Goal: Use online tool/utility: Utilize a website feature to perform a specific function

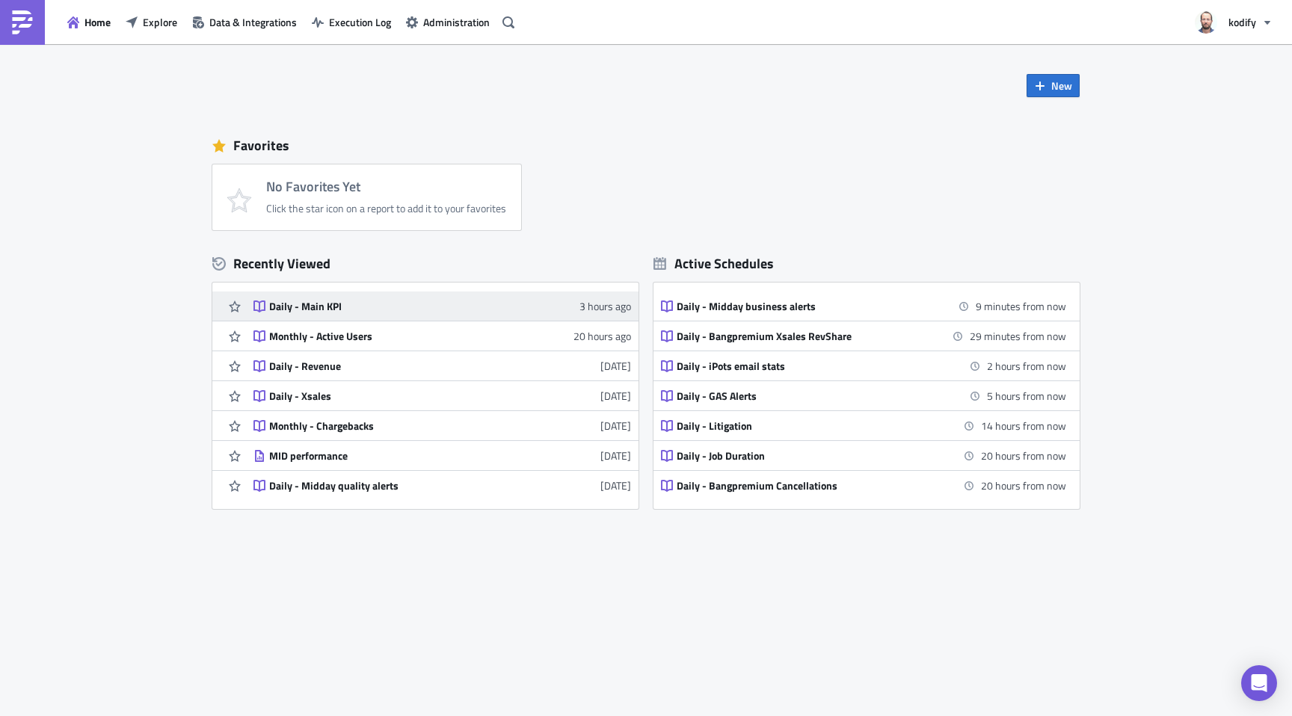
click at [471, 311] on div "Daily - Main KPI" at bounding box center [400, 306] width 262 height 13
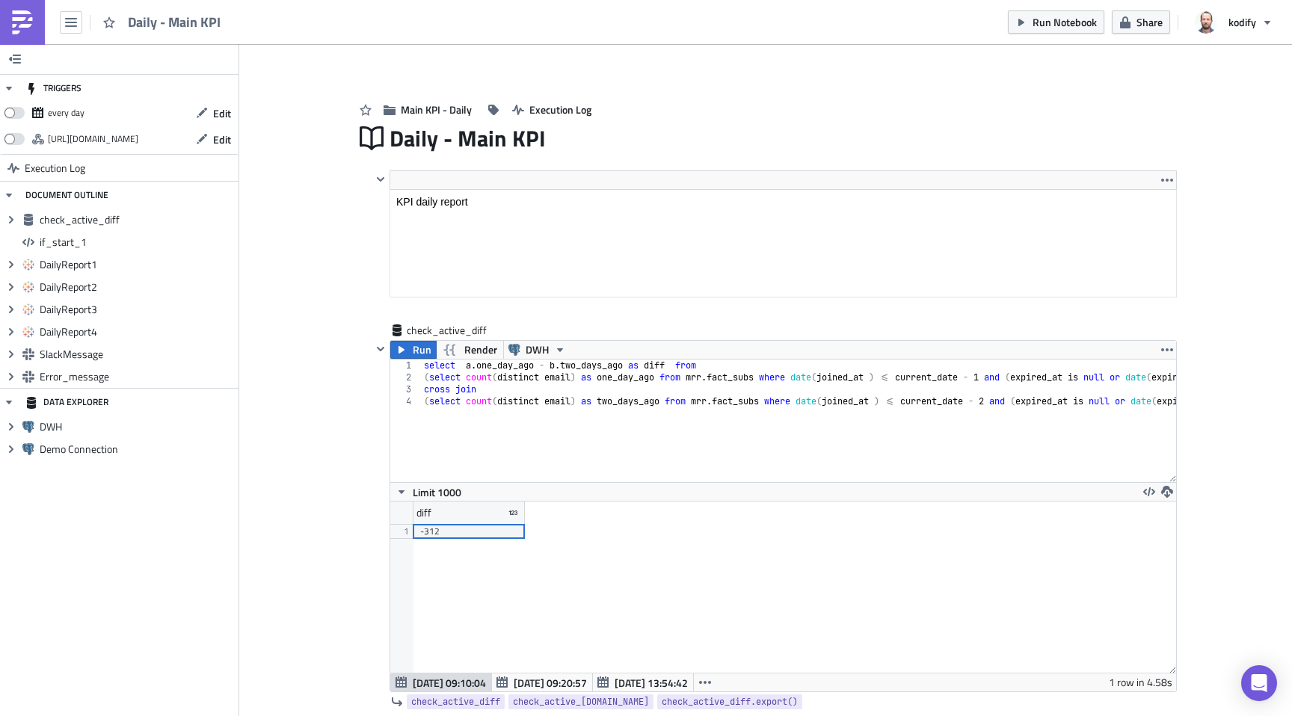
scroll to position [171, 785]
click at [413, 355] on span "Run" at bounding box center [422, 350] width 19 height 18
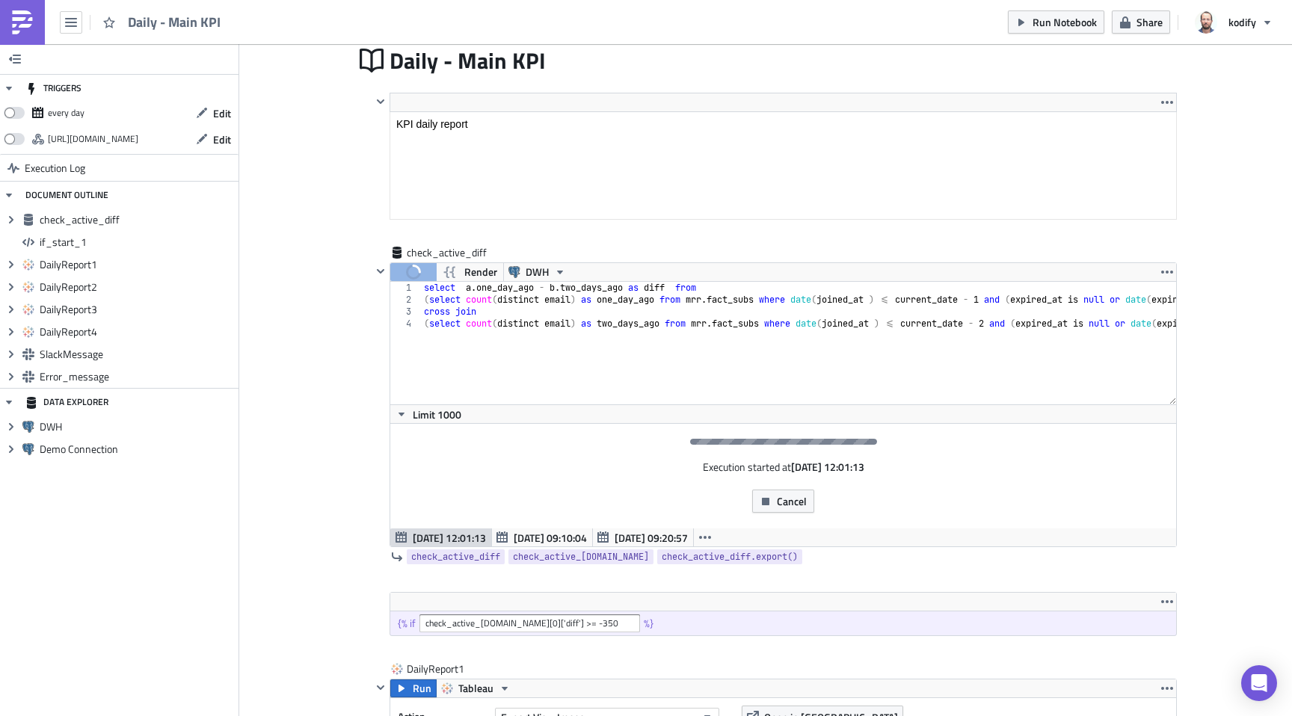
scroll to position [215, 0]
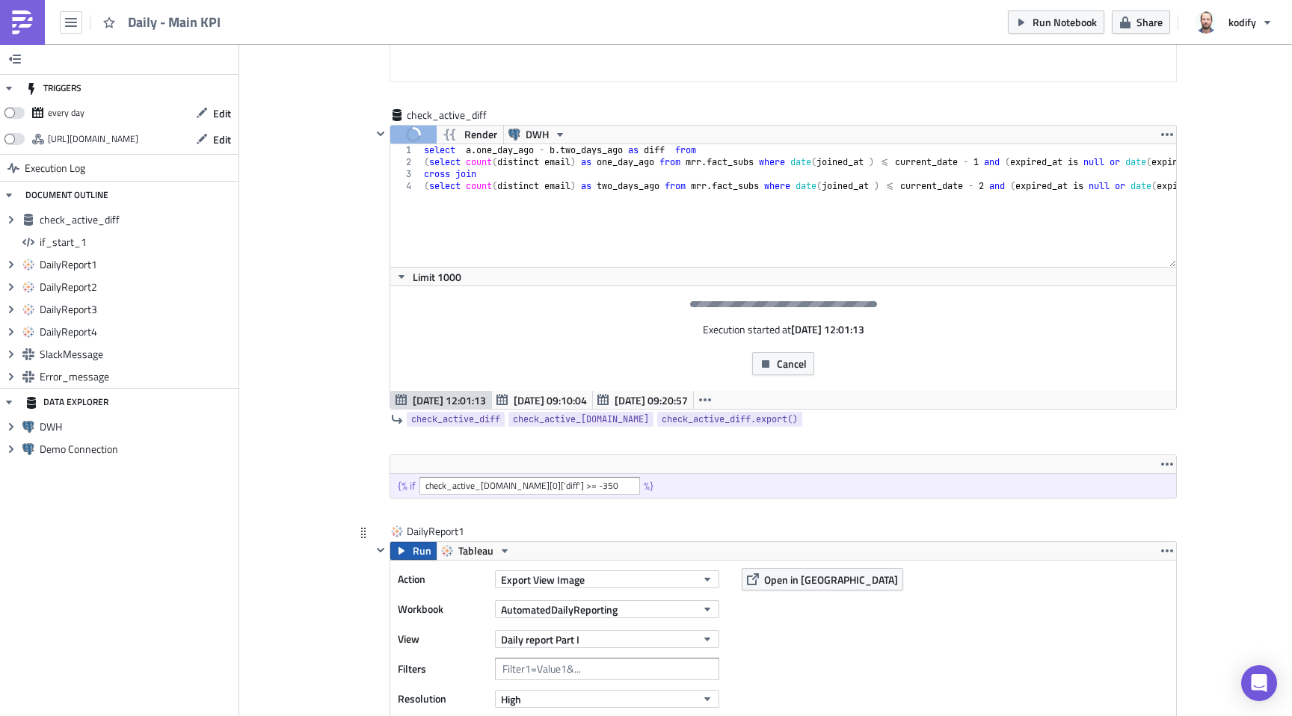
click at [404, 555] on button "Run" at bounding box center [413, 551] width 46 height 18
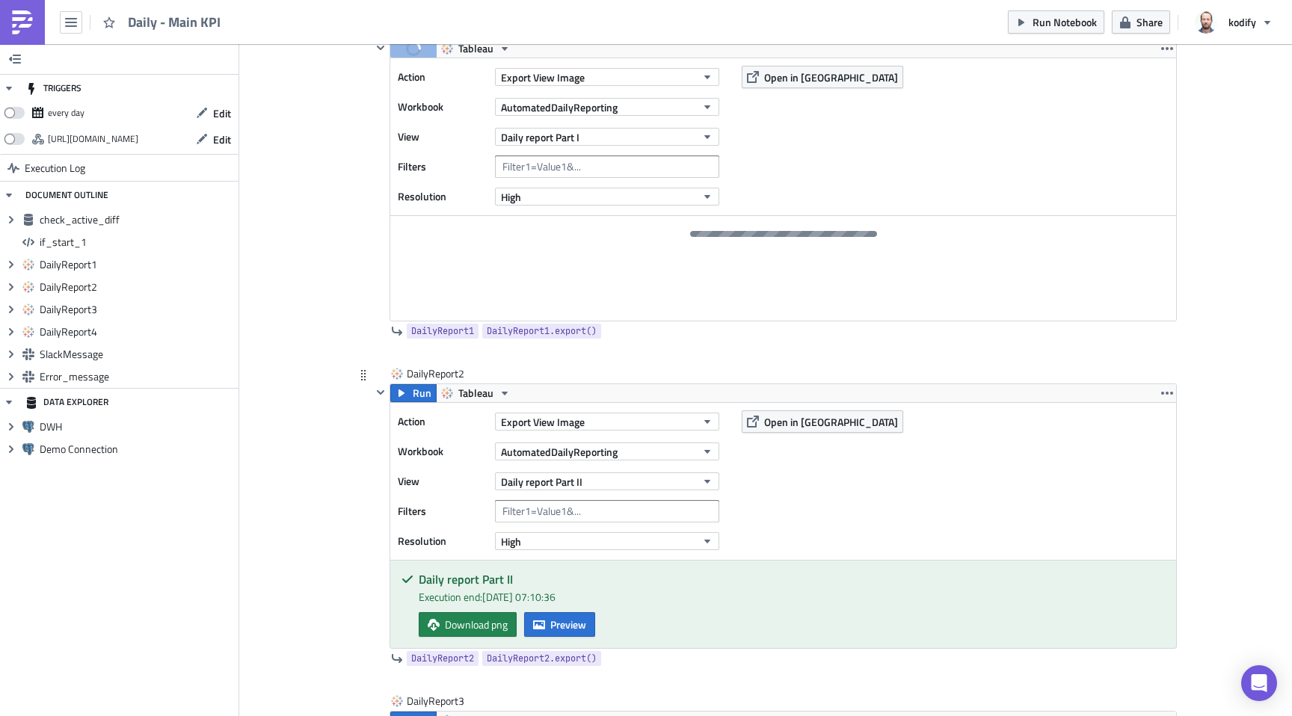
scroll to position [709, 0]
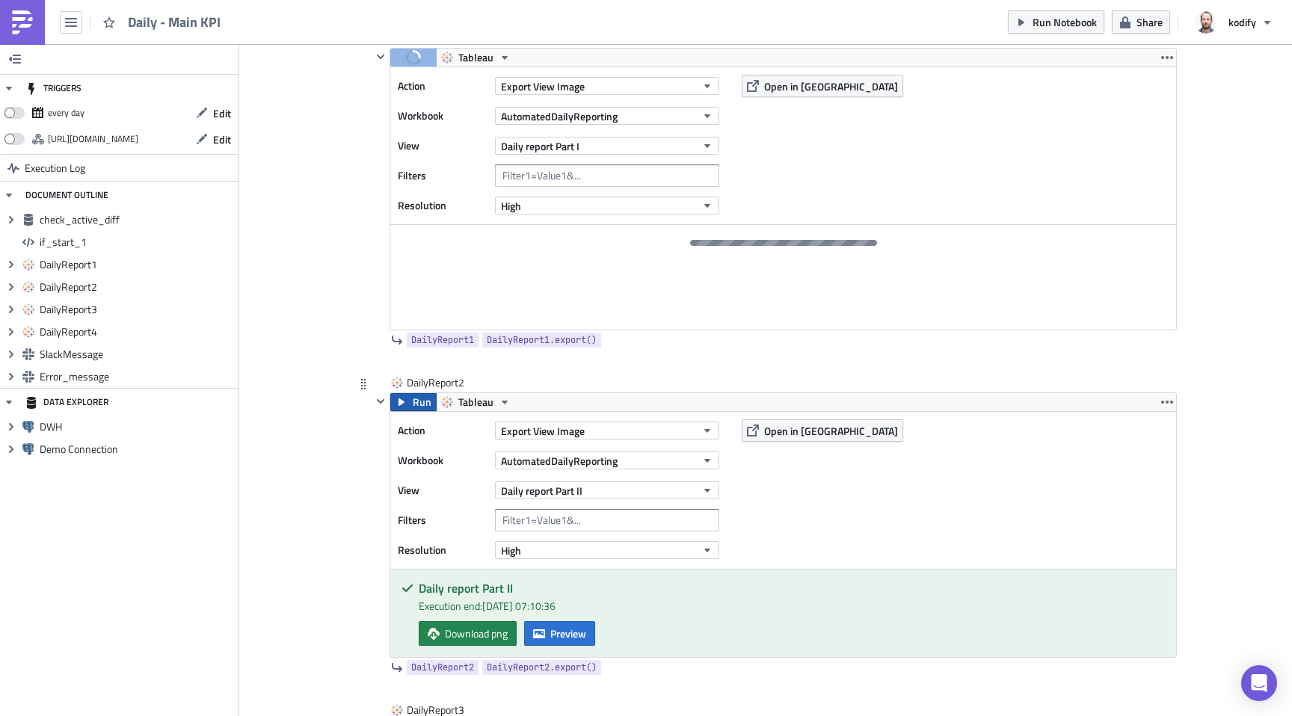
click at [403, 407] on button "Run" at bounding box center [413, 402] width 46 height 18
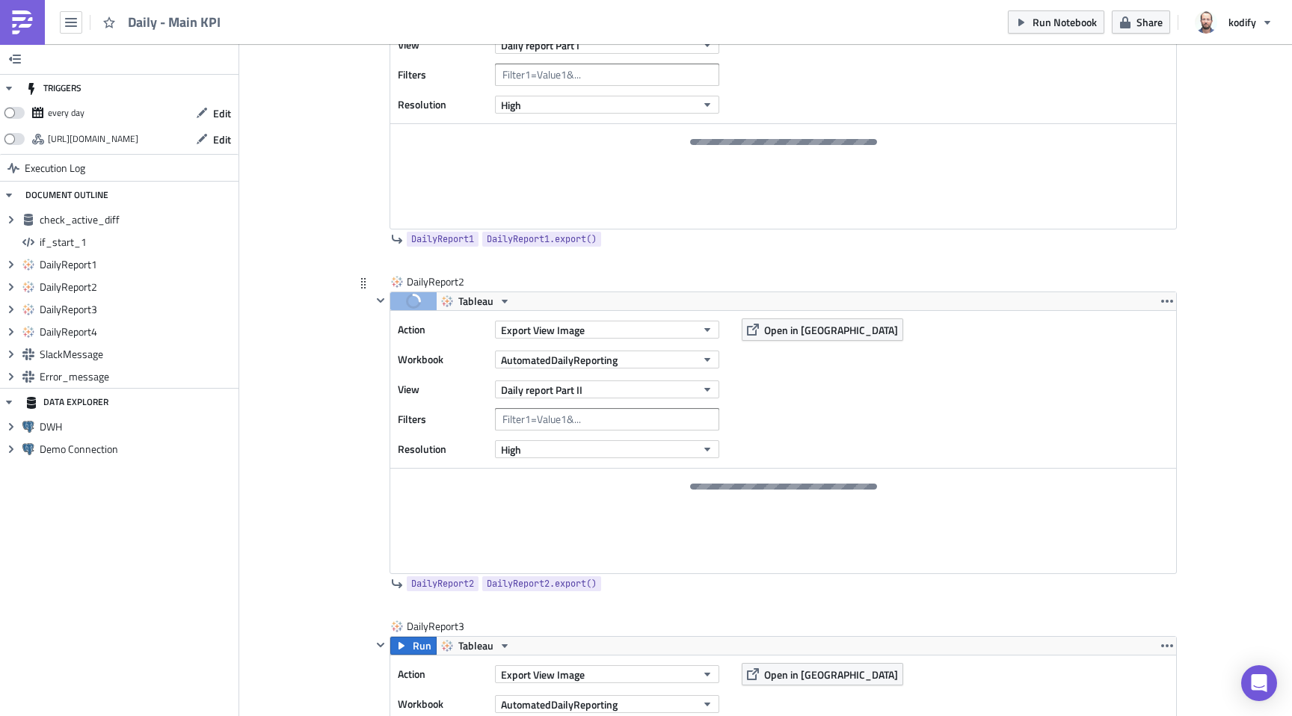
scroll to position [886, 0]
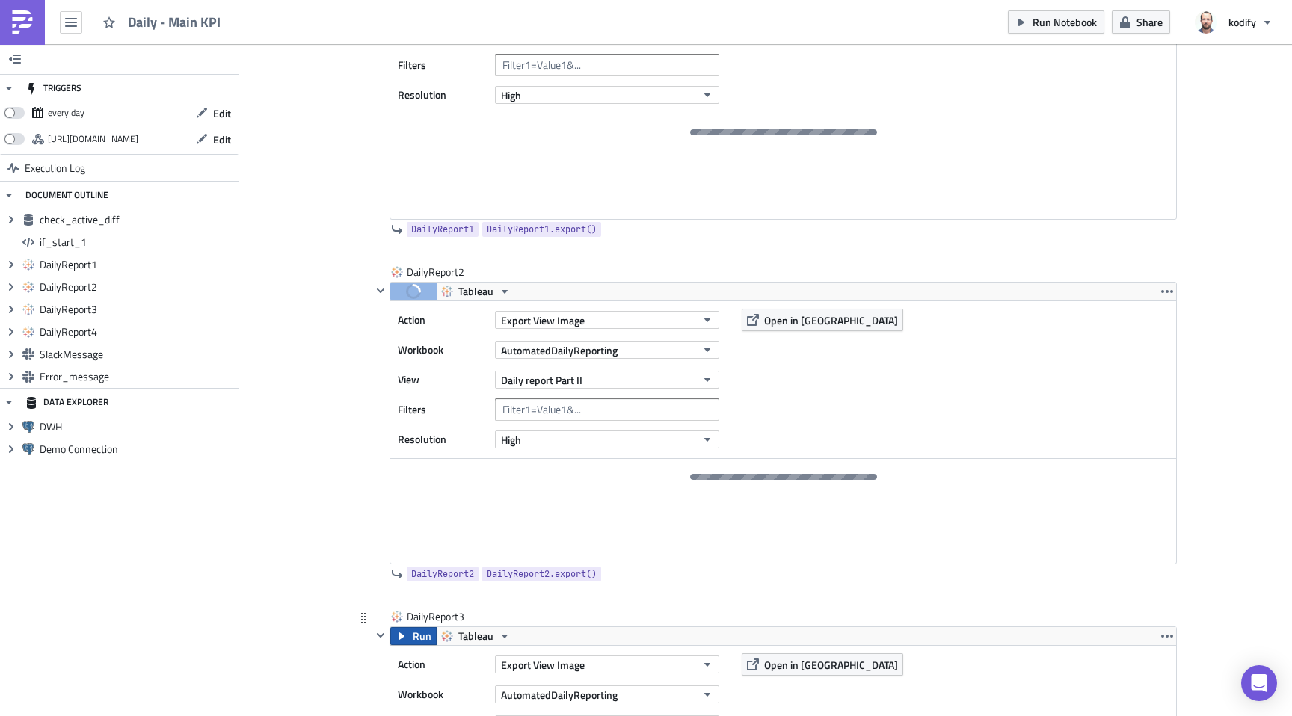
click at [413, 633] on span "Run" at bounding box center [422, 636] width 19 height 18
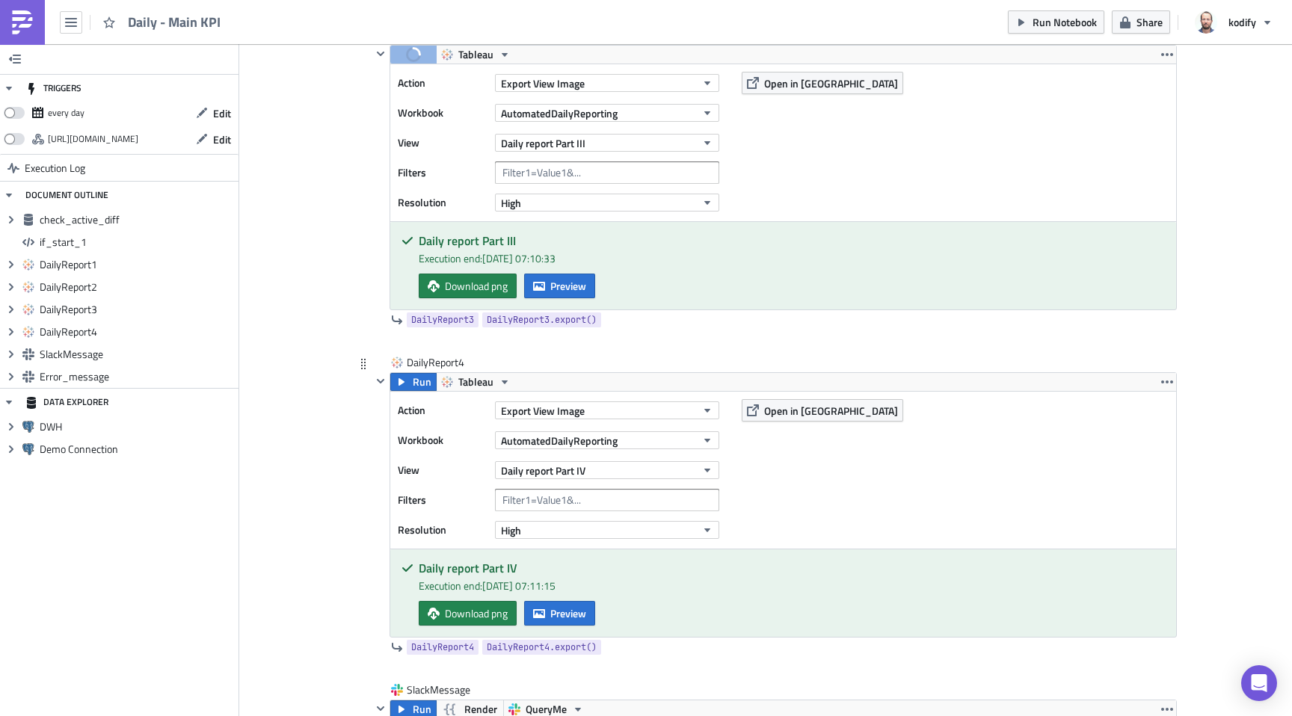
scroll to position [1459, 0]
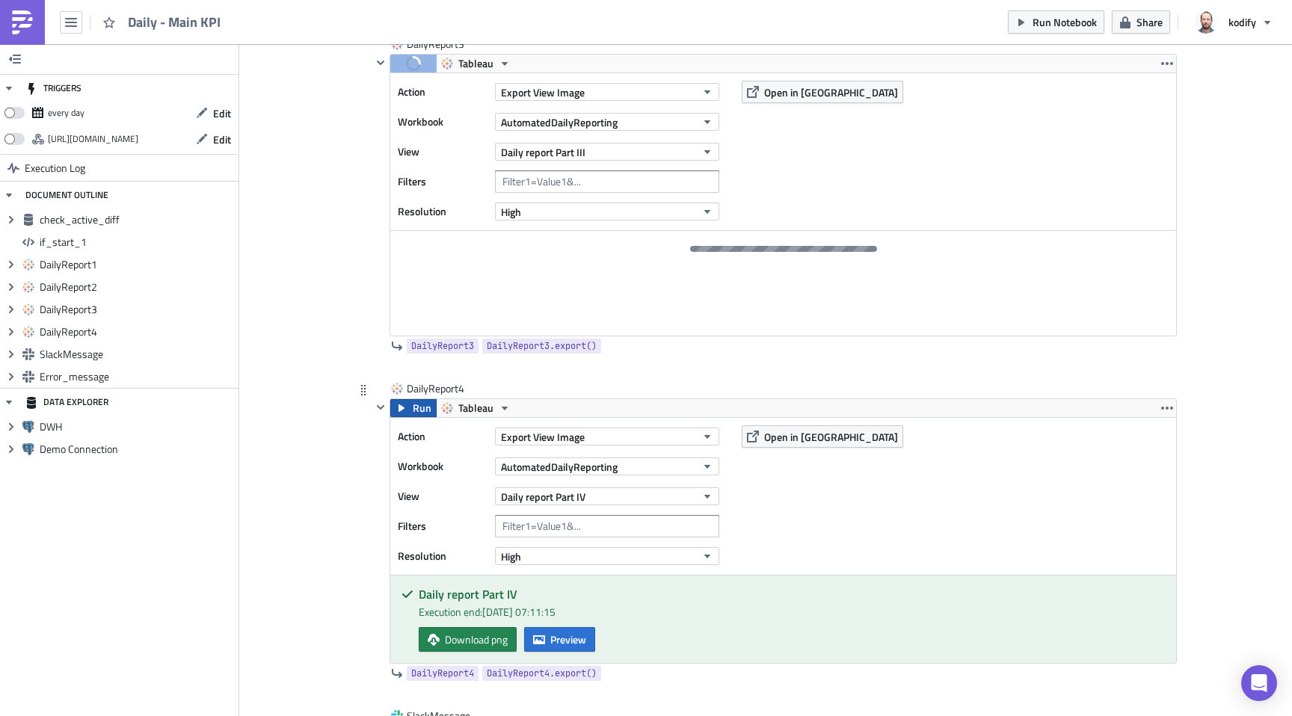
click at [402, 412] on button "Run" at bounding box center [413, 408] width 46 height 18
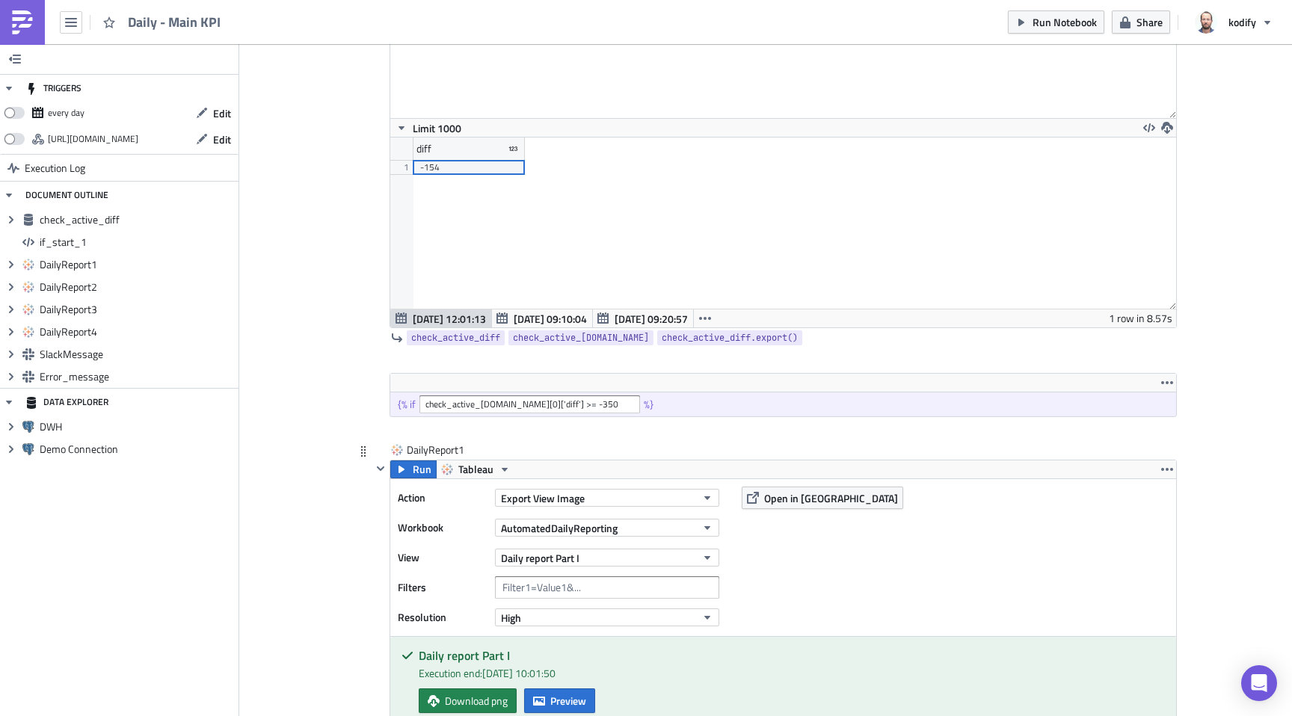
scroll to position [383, 0]
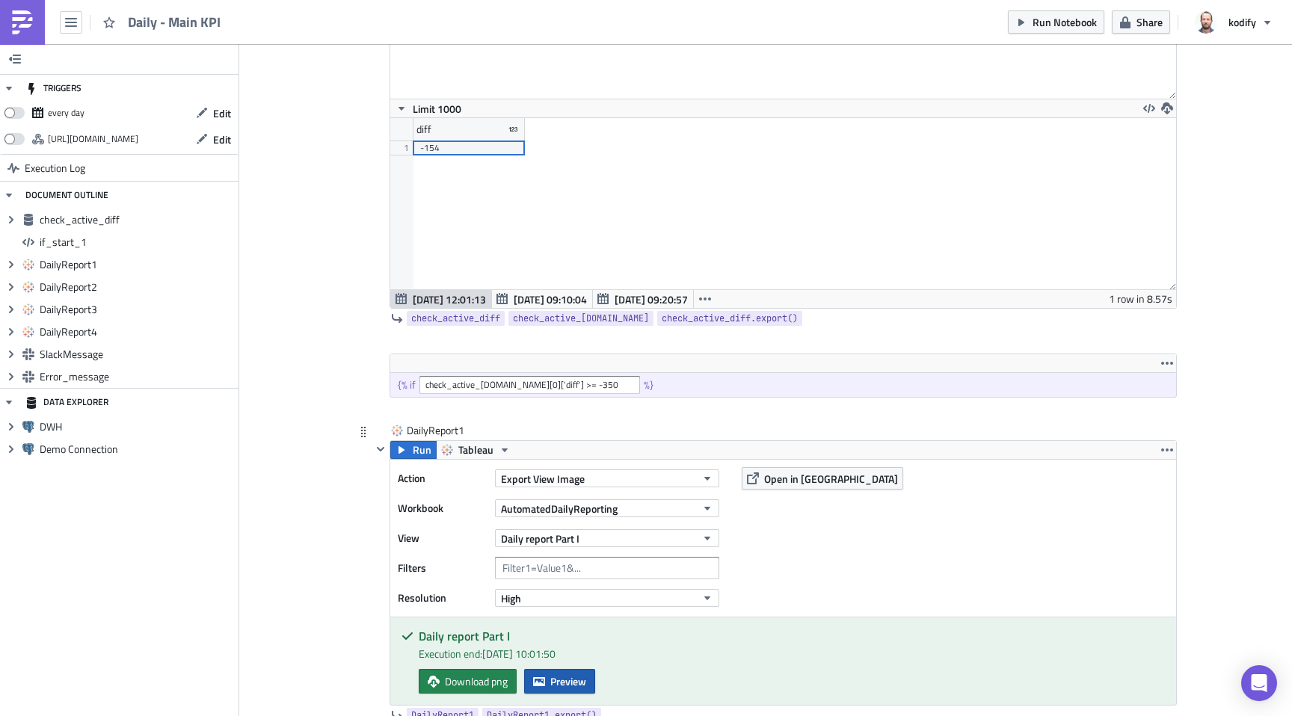
click at [556, 684] on span "Preview" at bounding box center [568, 681] width 36 height 16
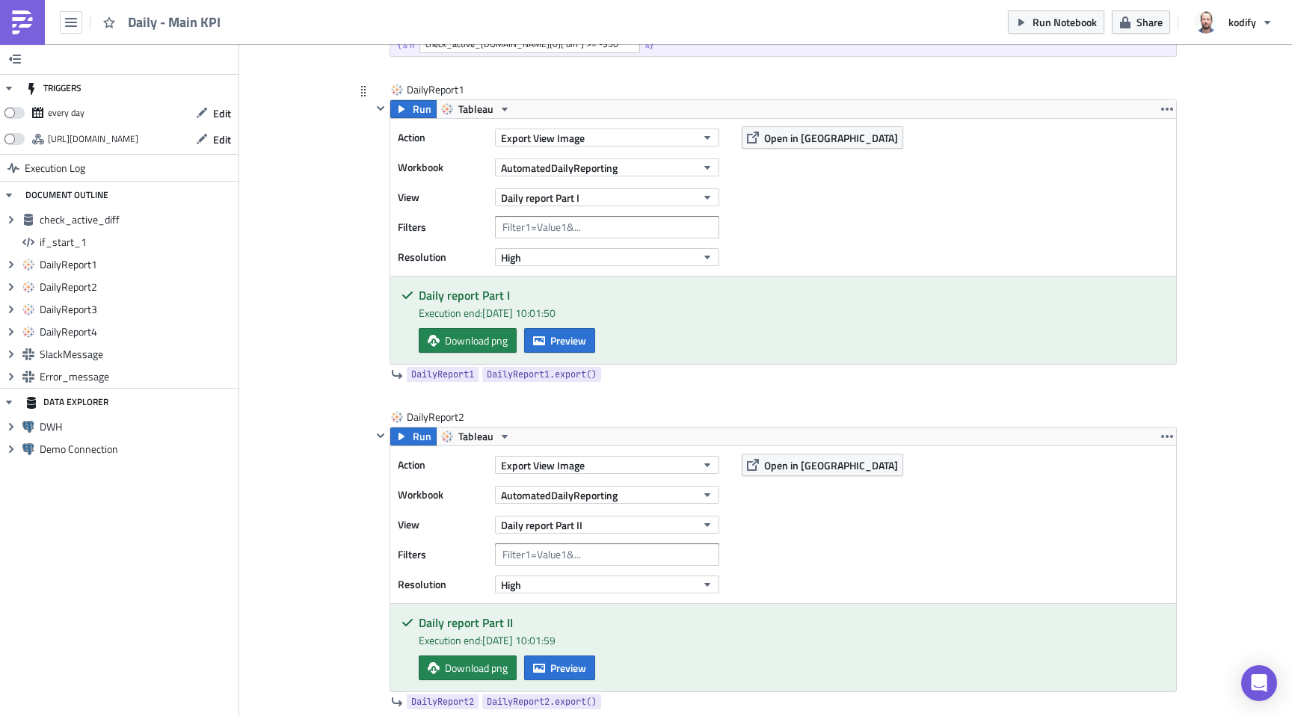
scroll to position [734, 0]
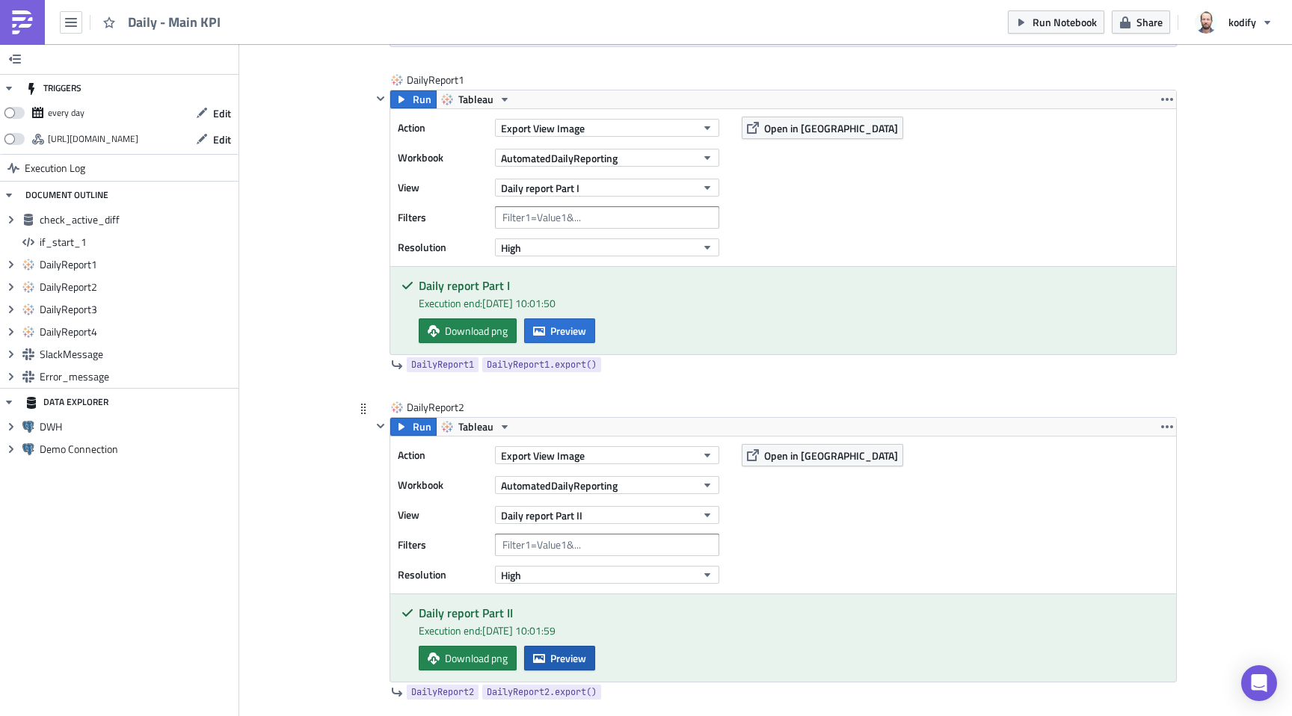
click at [539, 647] on button "Preview" at bounding box center [559, 658] width 71 height 25
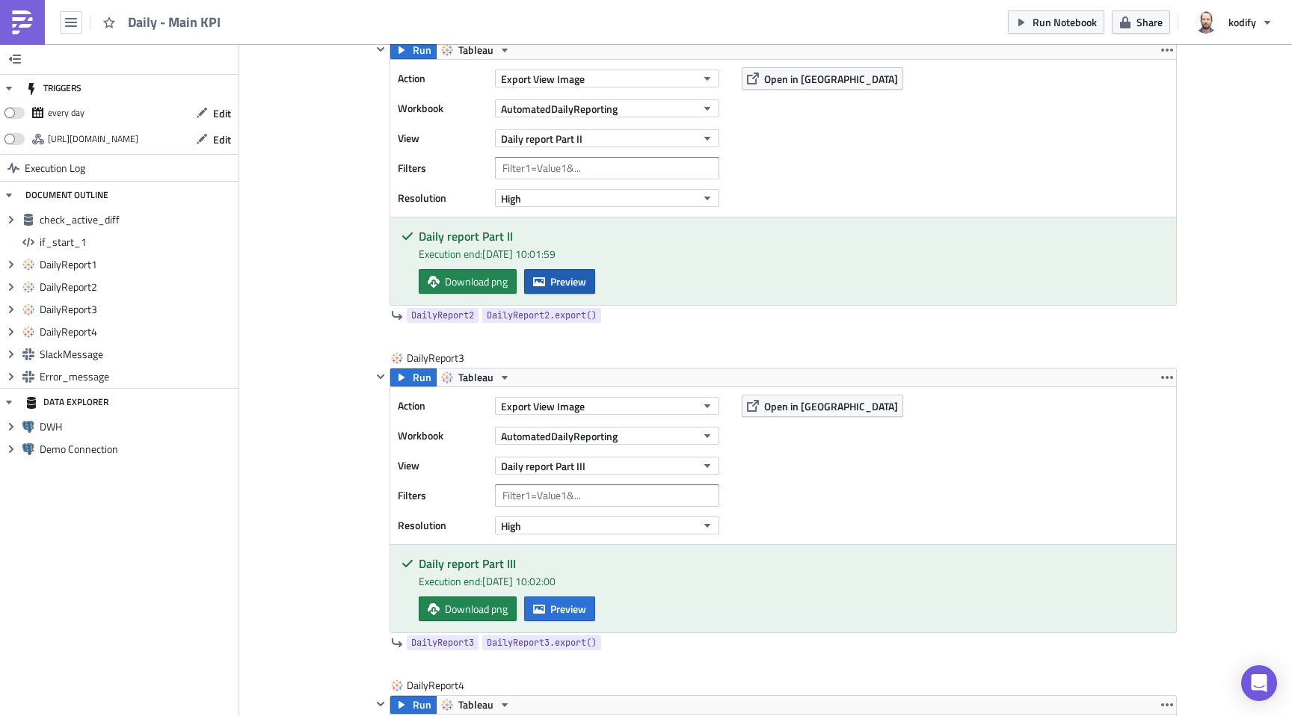
scroll to position [1130, 0]
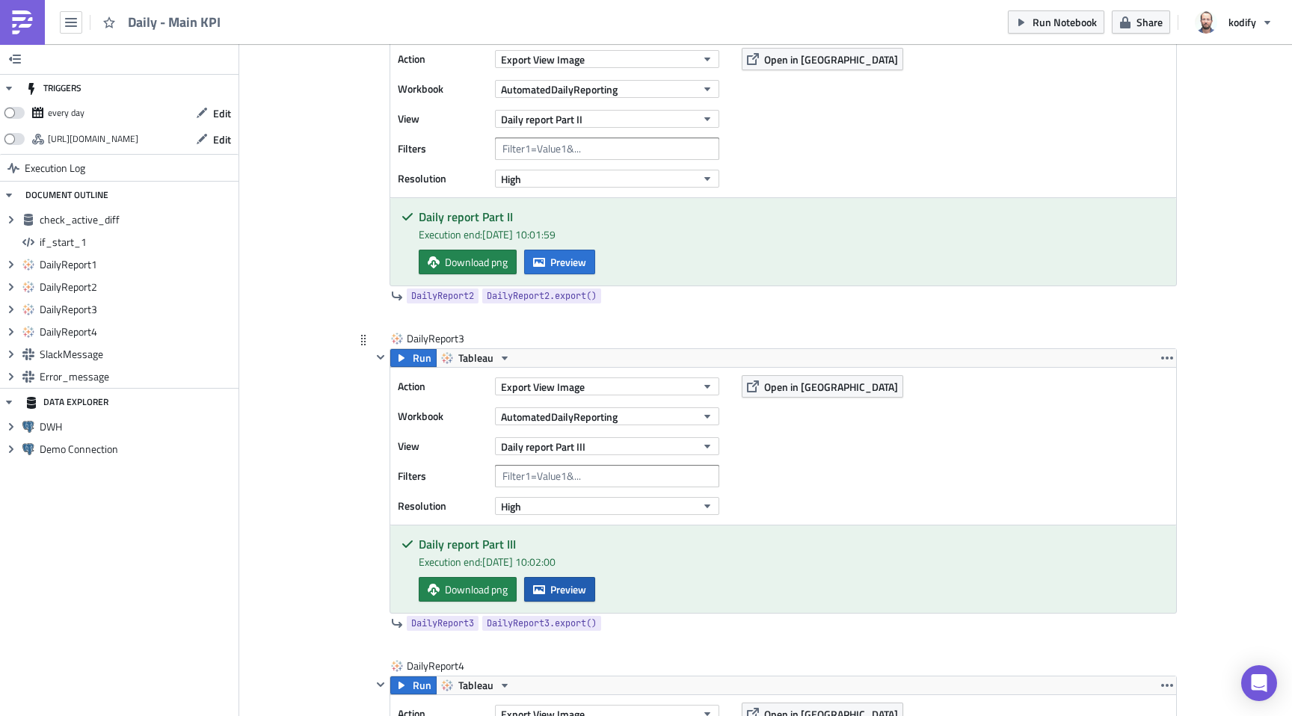
click at [556, 591] on span "Preview" at bounding box center [568, 590] width 36 height 16
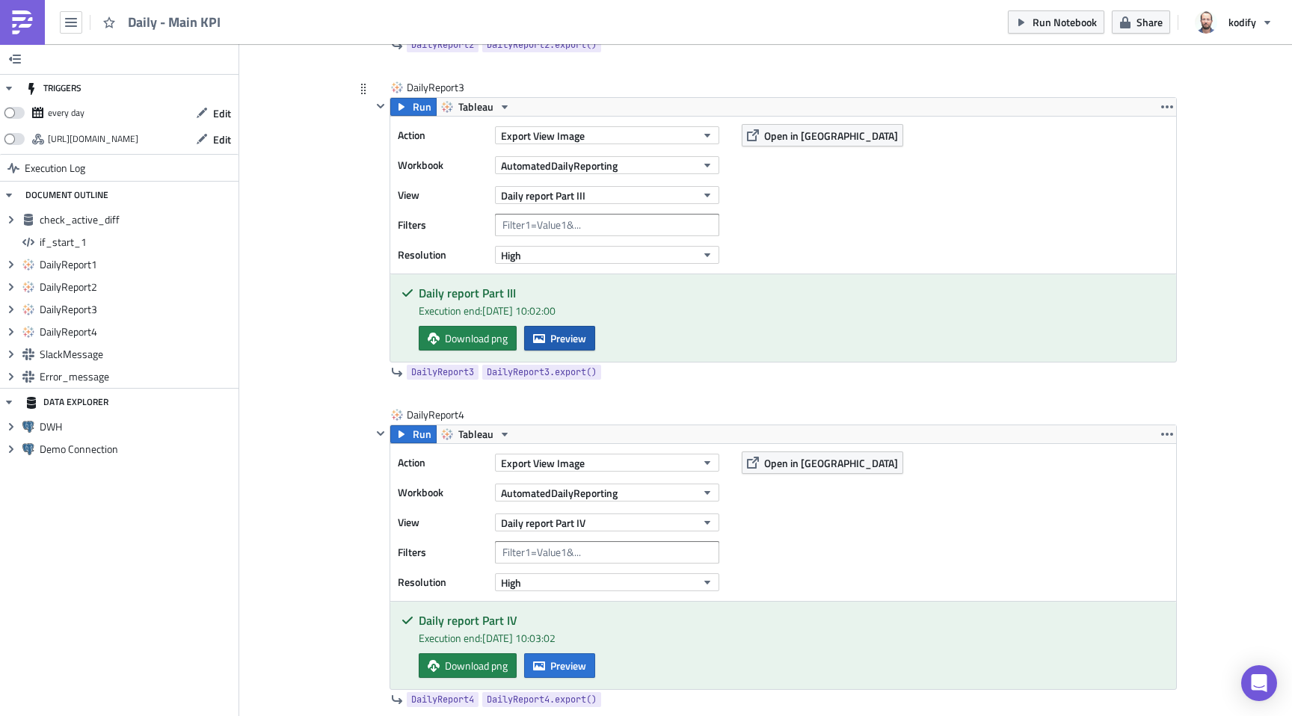
scroll to position [1731, 0]
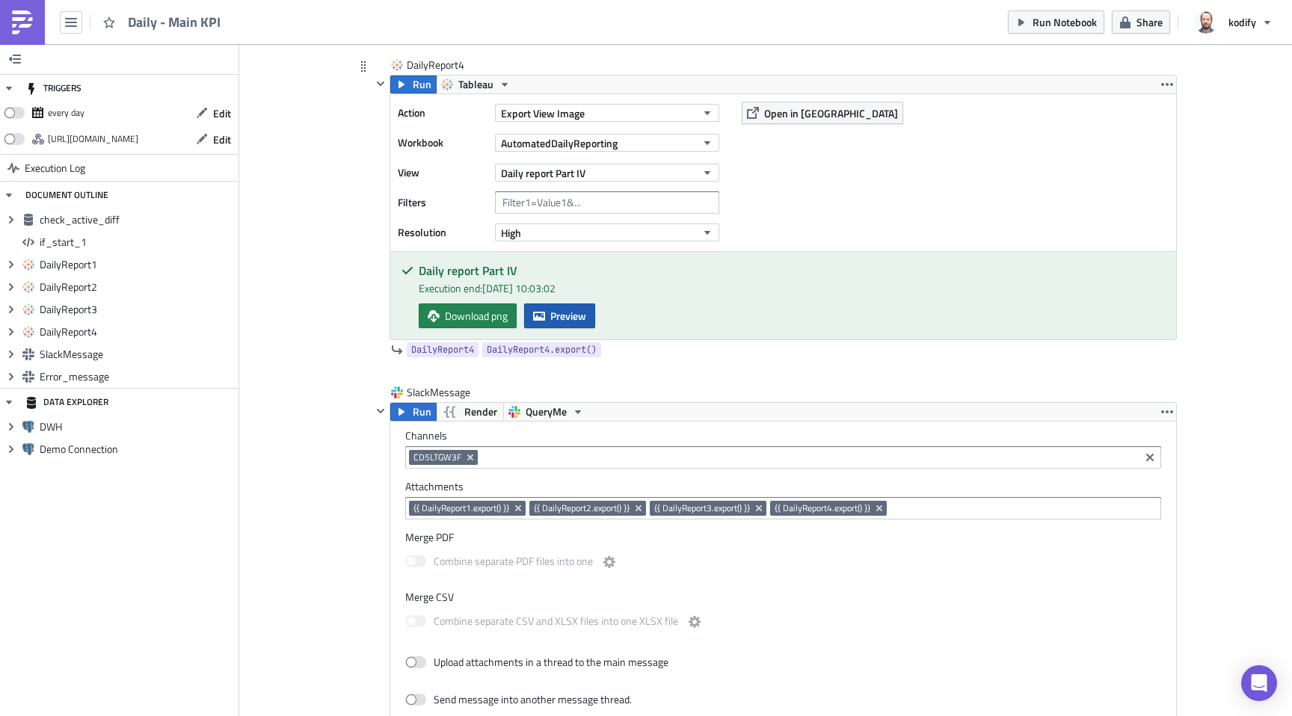
click at [573, 315] on span "Preview" at bounding box center [568, 316] width 36 height 16
click at [413, 415] on span "Run" at bounding box center [422, 412] width 19 height 18
